Goal: Check status

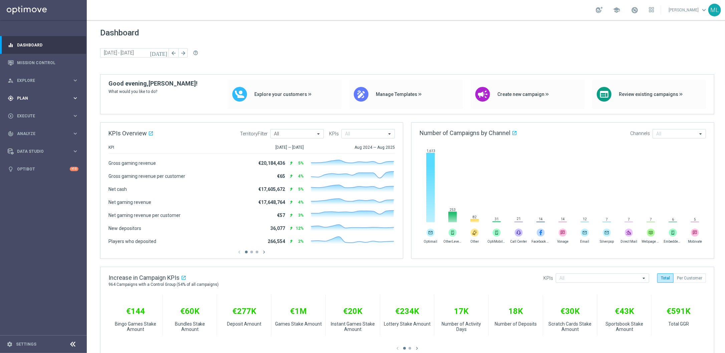
click at [71, 98] on span "Plan" at bounding box center [44, 98] width 55 height 4
click at [77, 132] on icon "keyboard_arrow_right" at bounding box center [75, 132] width 6 height 6
click at [32, 142] on link "Optimail" at bounding box center [45, 141] width 49 height 5
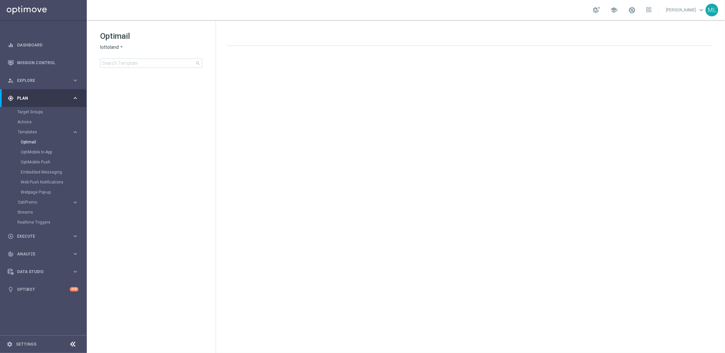
click at [121, 47] on icon "arrow_drop_down" at bounding box center [121, 47] width 5 height 6
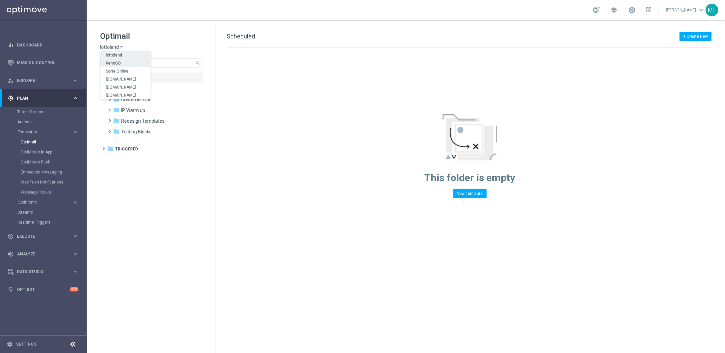
click at [0, 0] on span "KenoGO" at bounding box center [0, 0] width 0 height 0
click at [129, 65] on input at bounding box center [151, 62] width 102 height 9
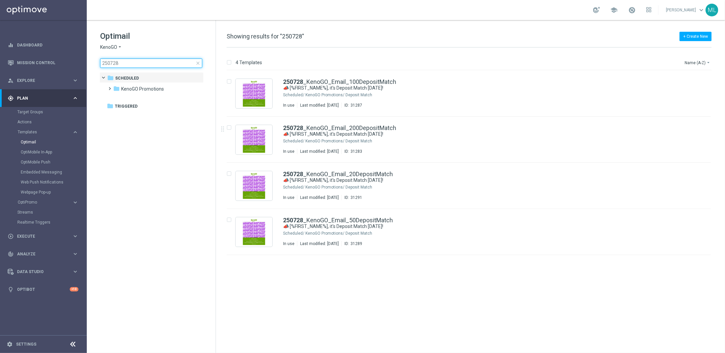
drag, startPoint x: 125, startPoint y: 62, endPoint x: 104, endPoint y: 62, distance: 21.4
click at [102, 62] on input "250728" at bounding box center [151, 62] width 102 height 9
type input "250728"
click at [32, 60] on link "Mission Control" at bounding box center [47, 63] width 61 height 18
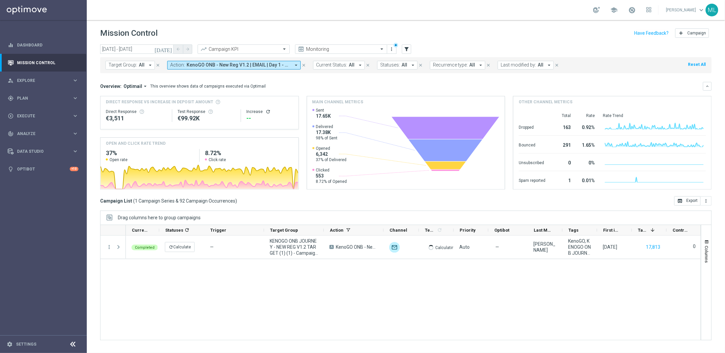
click at [169, 47] on icon "[DATE]" at bounding box center [164, 49] width 18 height 6
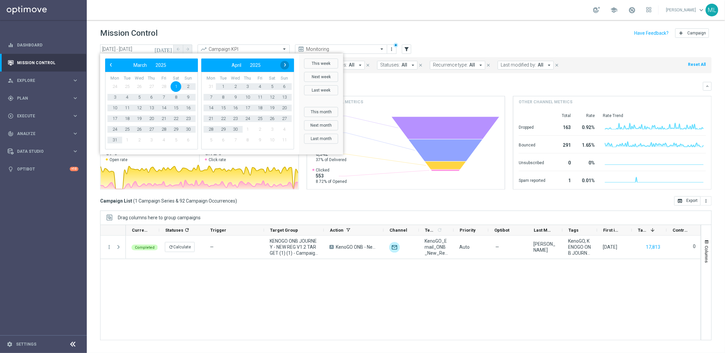
click at [284, 64] on span "›" at bounding box center [285, 64] width 9 height 9
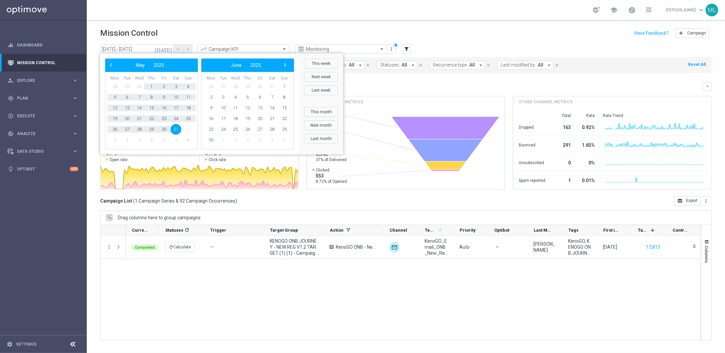
click at [284, 64] on span "›" at bounding box center [285, 64] width 9 height 9
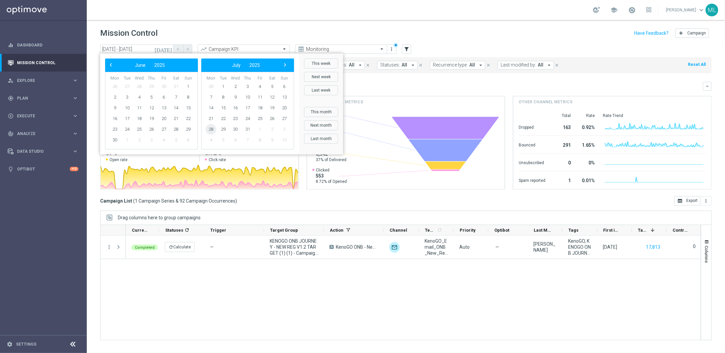
click at [214, 129] on span "28" at bounding box center [211, 129] width 11 height 11
click at [115, 129] on span "28" at bounding box center [115, 129] width 11 height 11
type input "[DATE] - [DATE]"
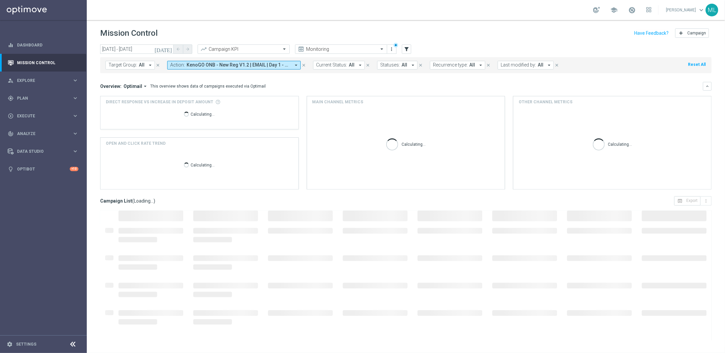
click at [288, 63] on span "KenoGO ONB - New Reg V1.2 | EMAIL | Day 1 - USPs" at bounding box center [239, 65] width 104 height 6
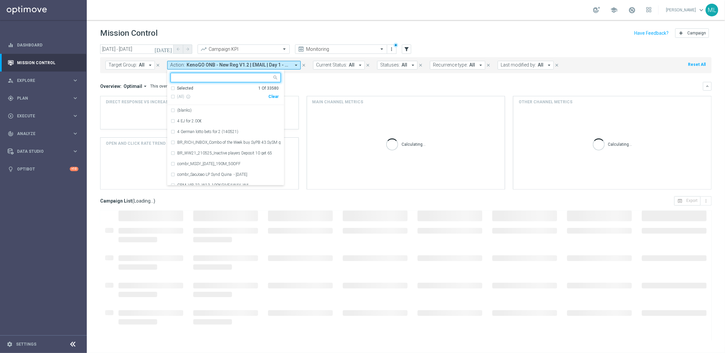
drag, startPoint x: 276, startPoint y: 96, endPoint x: 260, endPoint y: 92, distance: 16.2
click at [0, 0] on div "Clear" at bounding box center [0, 0] width 0 height 0
click at [204, 79] on input "text" at bounding box center [223, 78] width 98 height 6
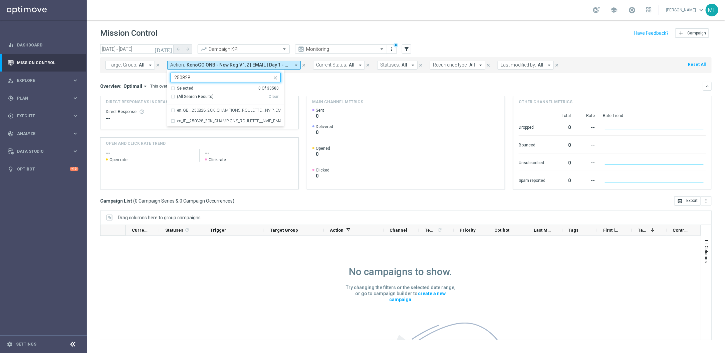
type input "250828"
click at [274, 77] on icon "close" at bounding box center [275, 77] width 5 height 5
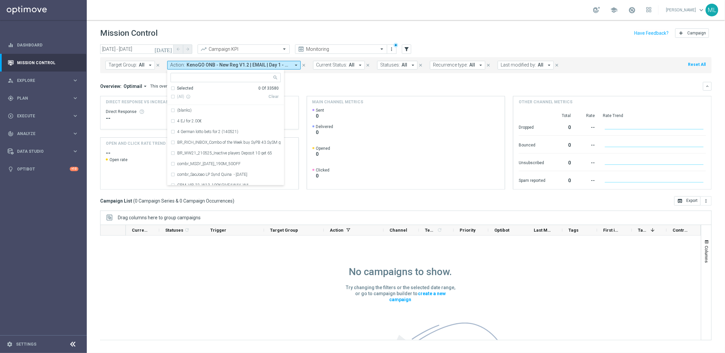
click at [304, 65] on icon "close" at bounding box center [304, 65] width 5 height 5
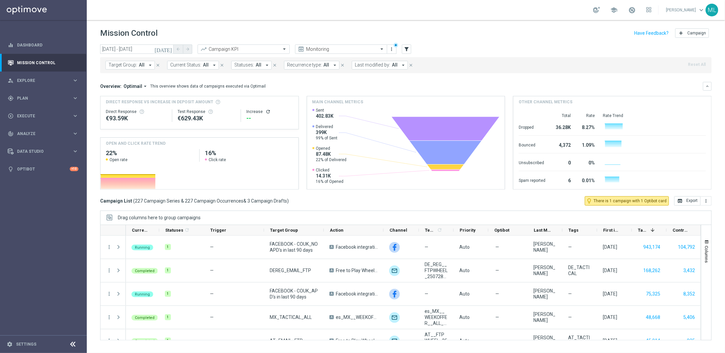
click at [141, 64] on span "All" at bounding box center [142, 65] width 6 height 6
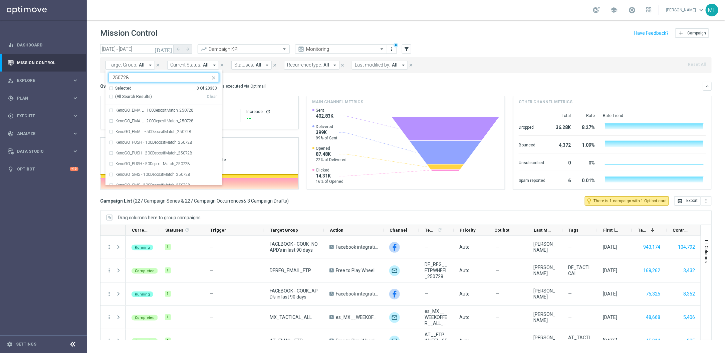
click at [112, 87] on div "Selected 0 Of 20383" at bounding box center [163, 88] width 108 height 6
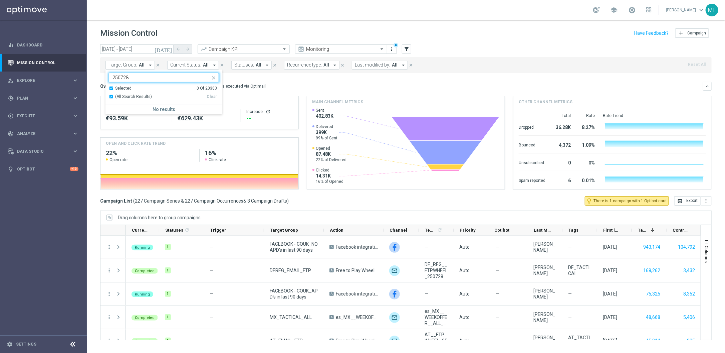
click at [111, 88] on div "Selected 0 Of 20383" at bounding box center [163, 88] width 108 height 6
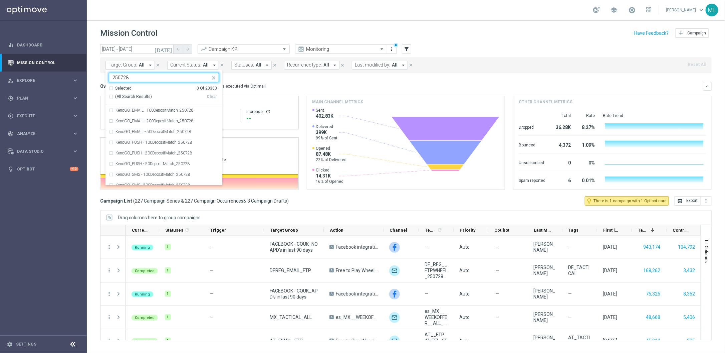
click at [111, 97] on div "(All Search Results)" at bounding box center [158, 97] width 98 height 6
type input "250728"
click at [298, 86] on div "Overview: Optimail arrow_drop_down This overview shows data of campaigns execut…" at bounding box center [401, 86] width 603 height 6
